Goal: Find specific page/section: Find specific page/section

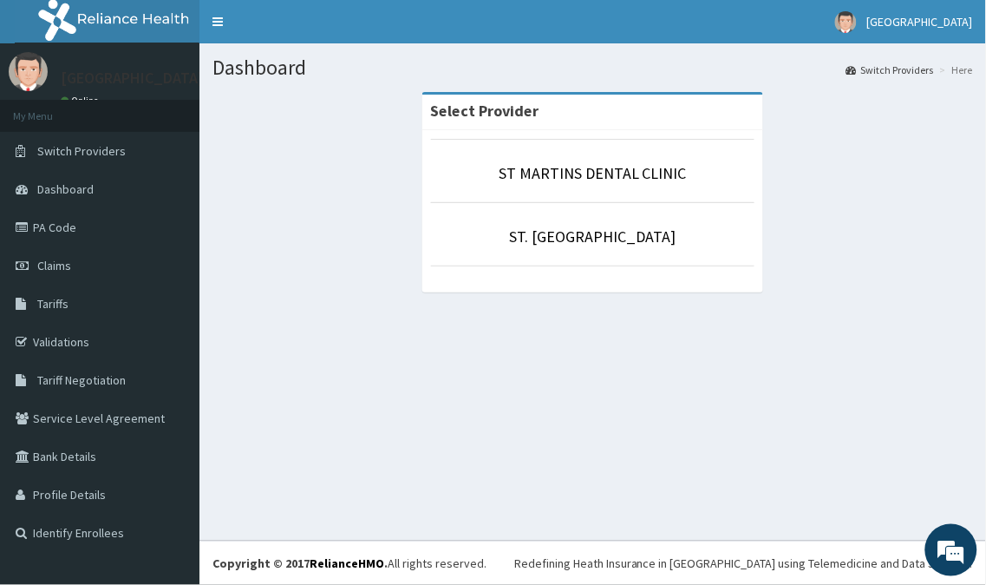
click at [513, 230] on p "ST. [GEOGRAPHIC_DATA]" at bounding box center [593, 236] width 324 height 23
click at [545, 231] on link "ST. [GEOGRAPHIC_DATA]" at bounding box center [593, 236] width 167 height 20
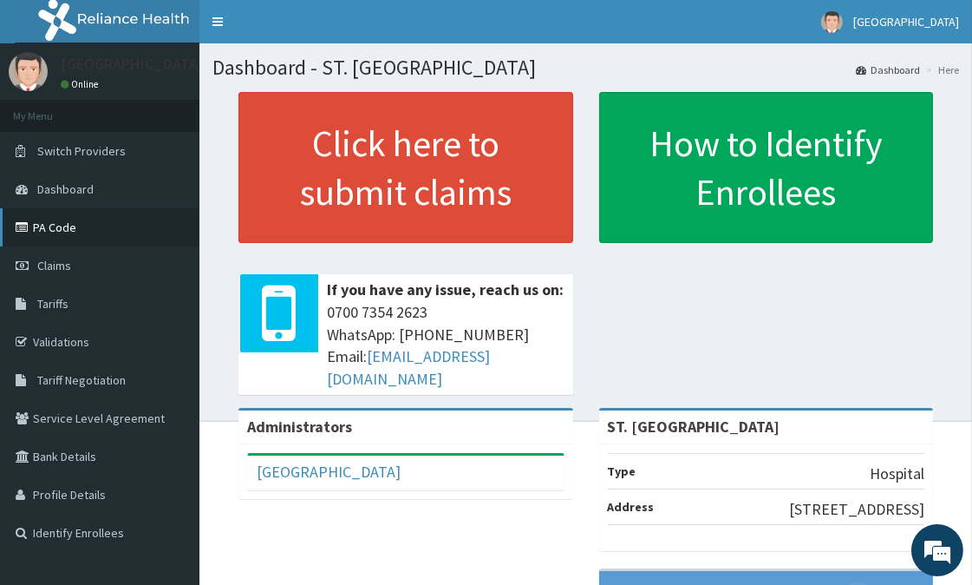
click at [53, 218] on link "PA Code" at bounding box center [99, 227] width 199 height 38
